Goal: Information Seeking & Learning: Check status

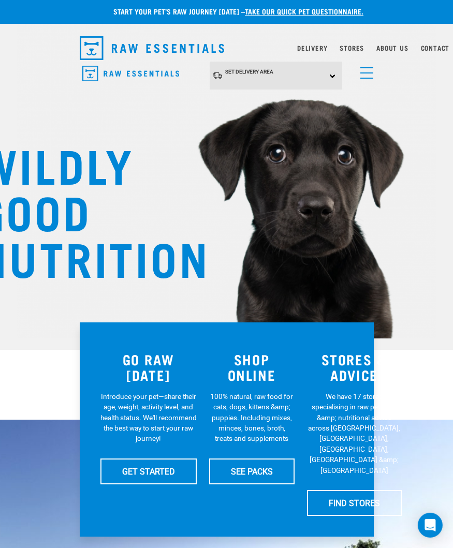
scroll to position [2, 10]
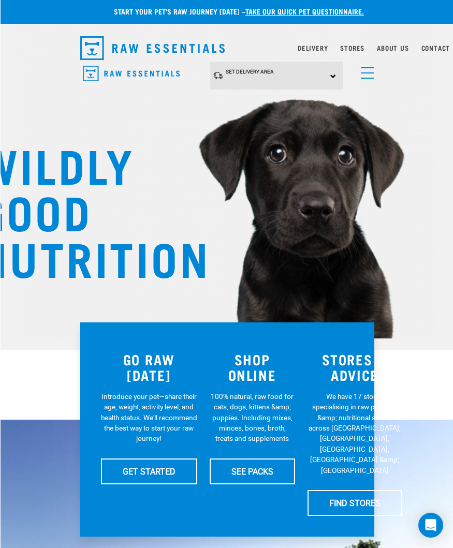
click at [373, 76] on link "menu" at bounding box center [364, 70] width 19 height 19
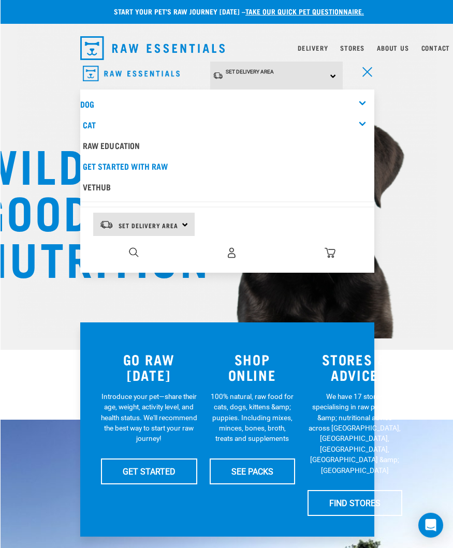
scroll to position [3, 0]
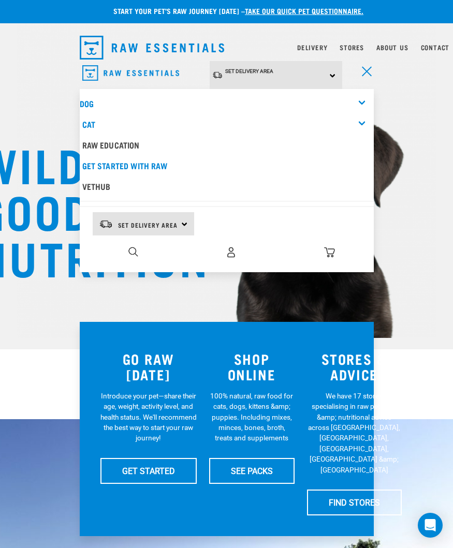
click at [318, 49] on link "Delivery" at bounding box center [312, 48] width 30 height 4
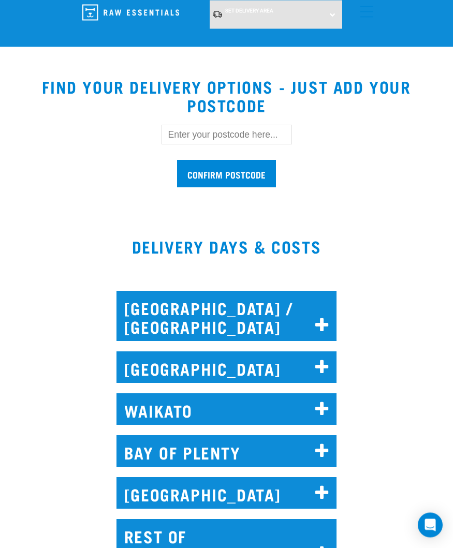
scroll to position [367, 0]
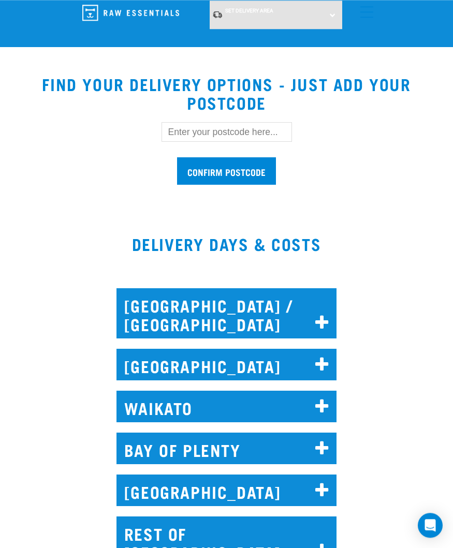
click at [204, 138] on input "text" at bounding box center [226, 132] width 130 height 20
type input "2102"
click at [234, 173] on input "Confirm postcode" at bounding box center [226, 170] width 99 height 27
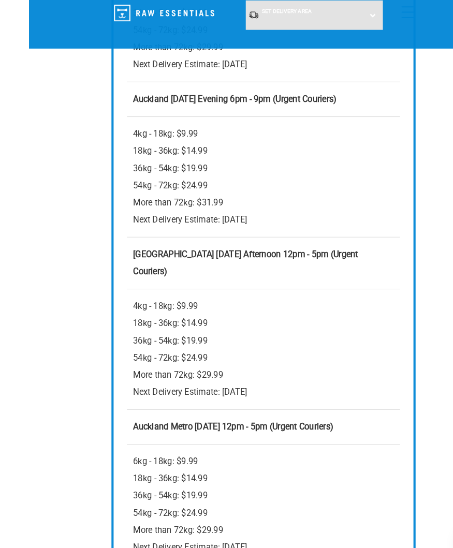
scroll to position [1149, 0]
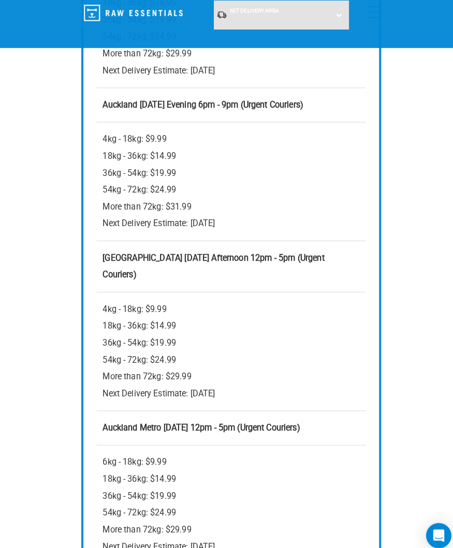
click at [222, 274] on strong "Auckland Saturday Afternoon 12pm - 5pm (Urgent Couriers)" at bounding box center [209, 261] width 217 height 26
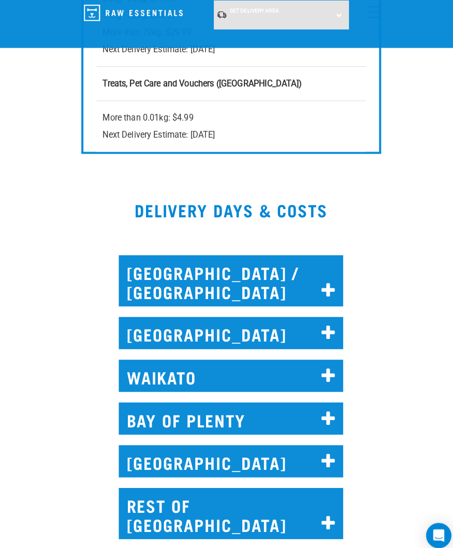
scroll to position [1637, 0]
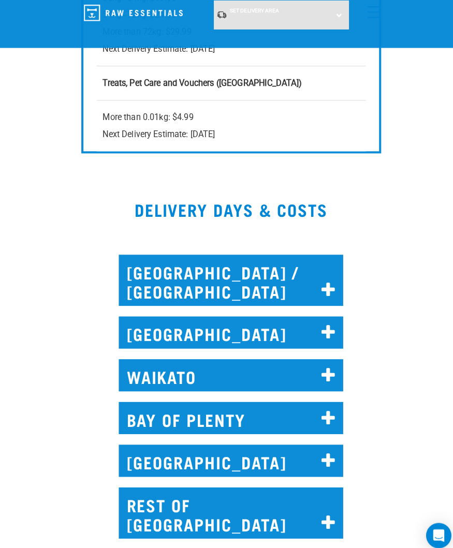
click at [318, 332] on icon at bounding box center [322, 326] width 14 height 17
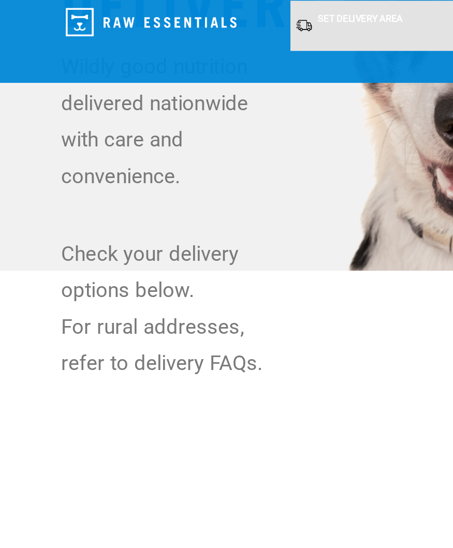
scroll to position [117, 0]
